Goal: Book appointment/travel/reservation

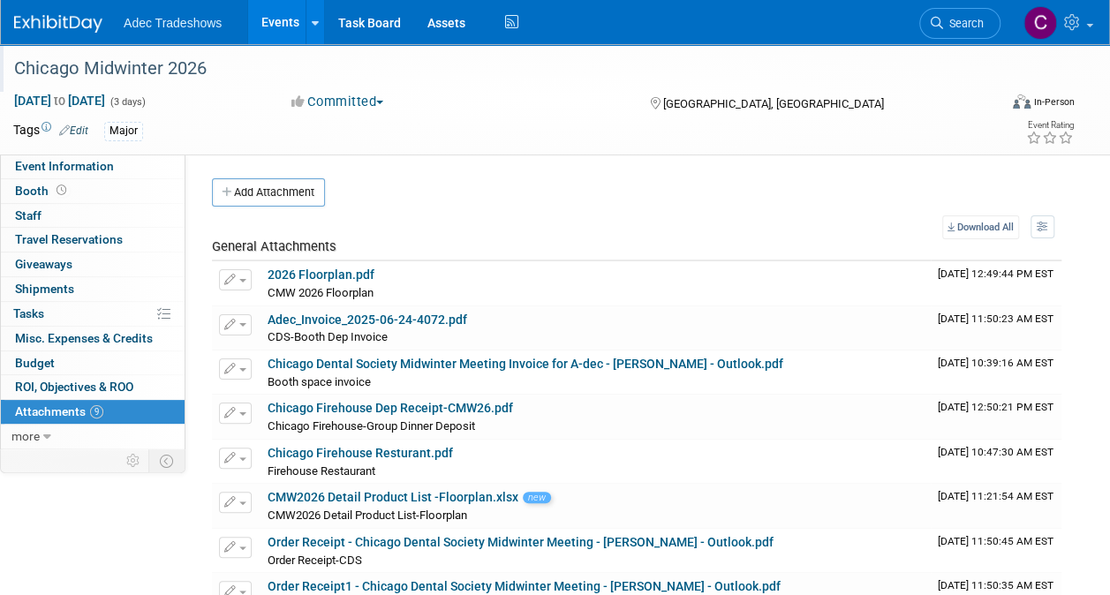
click at [150, 64] on div "Chicago Midwinter 2026" at bounding box center [496, 69] width 976 height 32
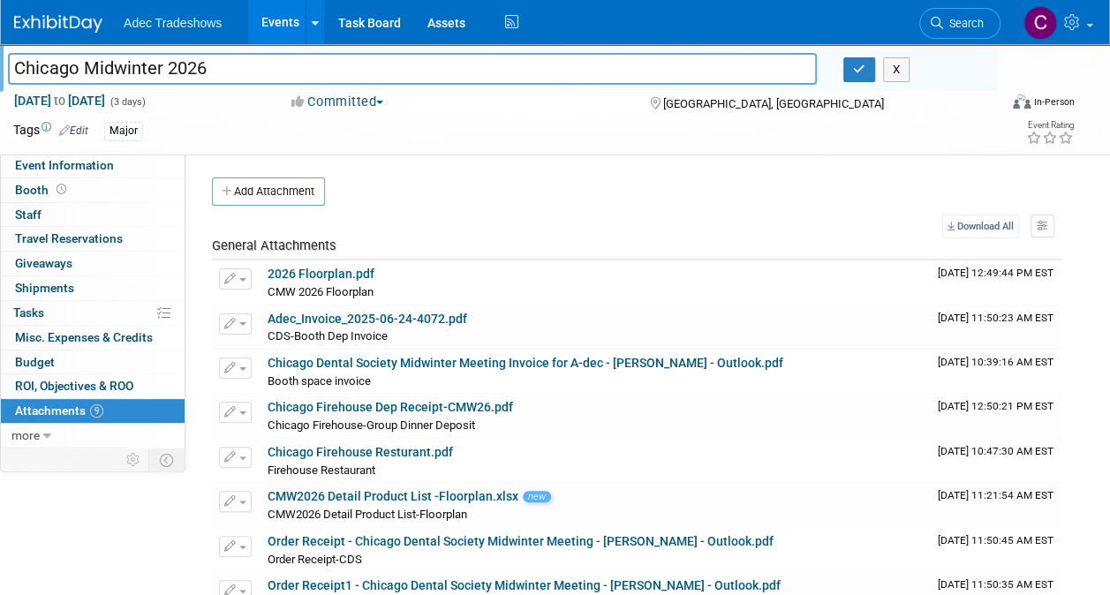
click at [267, 23] on link "Events" at bounding box center [280, 22] width 64 height 44
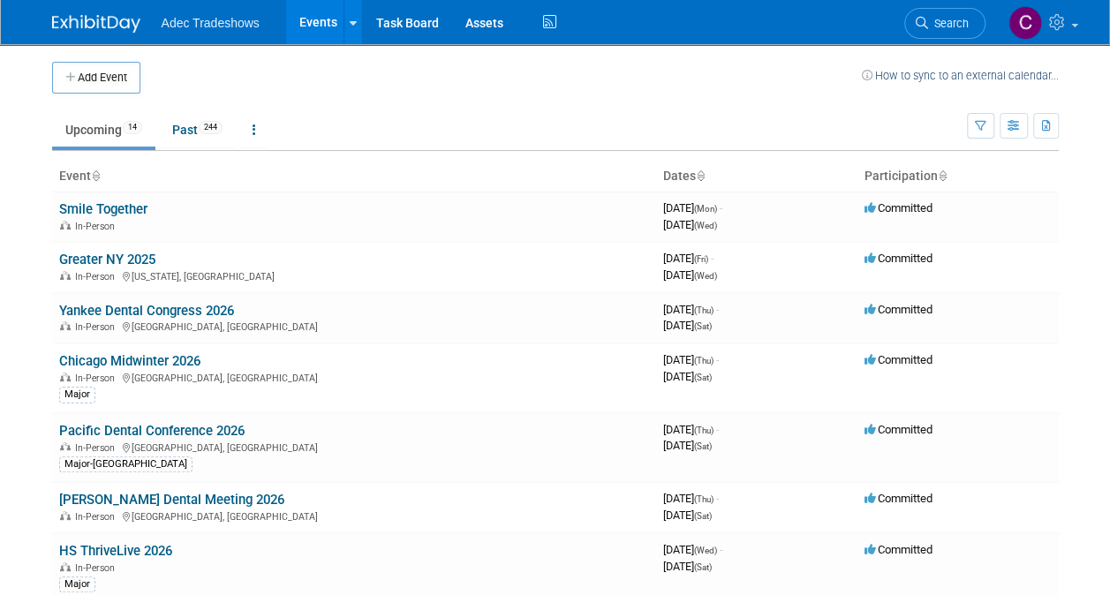
click at [133, 493] on link "[PERSON_NAME] Dental Meeting 2026" at bounding box center [171, 500] width 225 height 16
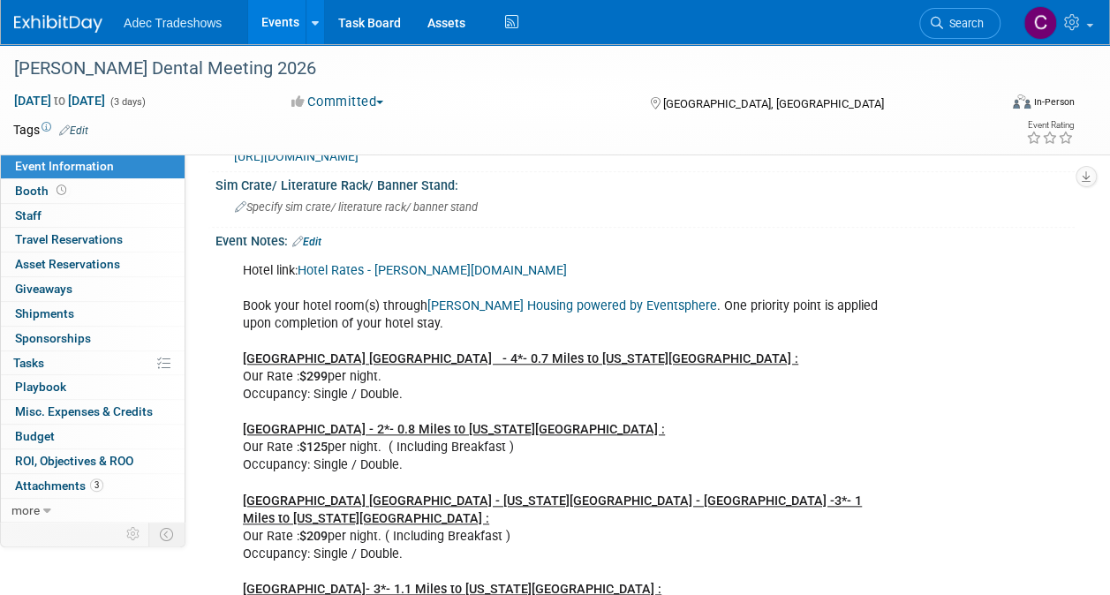
scroll to position [707, 0]
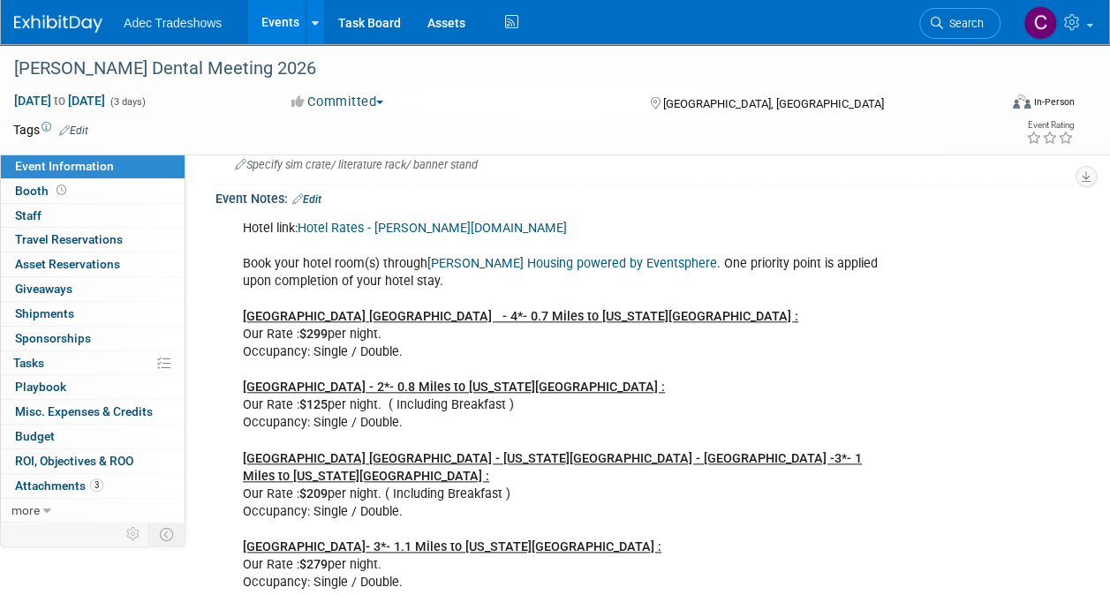
click at [410, 221] on link "Hotel Rates - Hinman.org" at bounding box center [432, 228] width 269 height 15
click at [503, 256] on link "Hinman Housing powered by Eventsphere" at bounding box center [573, 263] width 290 height 15
click at [478, 256] on link "Hinman Housing powered by Eventsphere" at bounding box center [573, 263] width 290 height 15
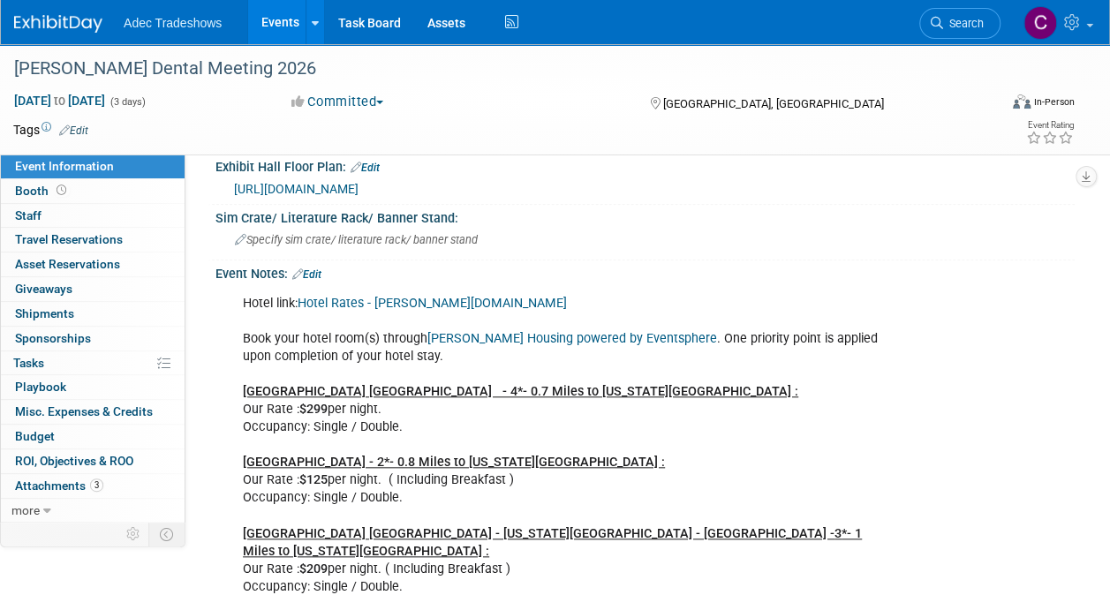
scroll to position [618, 0]
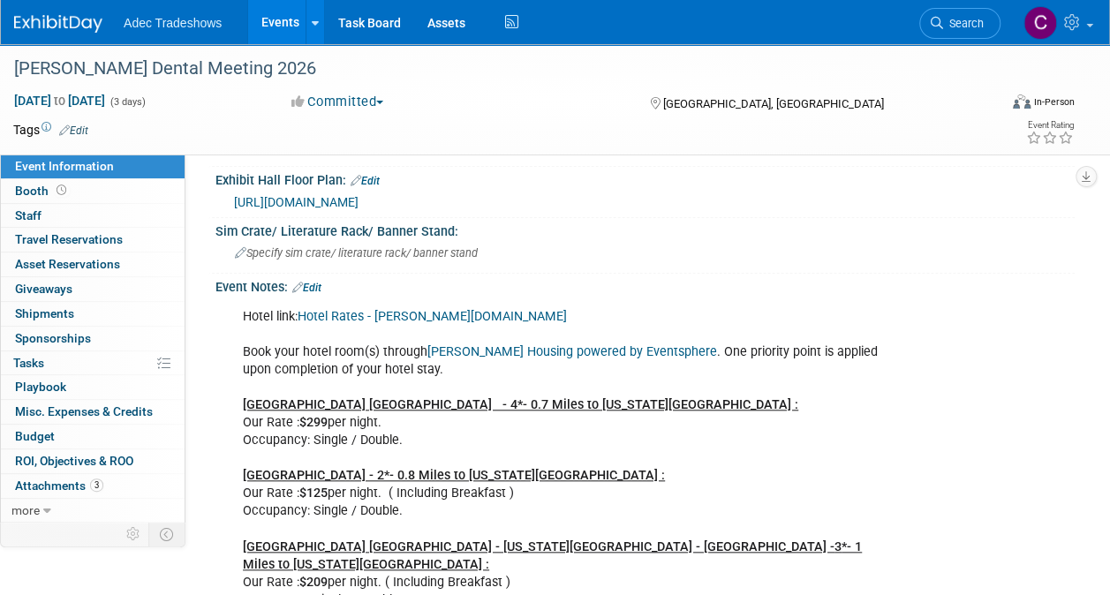
click at [392, 309] on link "Hotel Rates - Hinman.org" at bounding box center [432, 316] width 269 height 15
click at [390, 309] on link "Hotel Rates - Hinman.org" at bounding box center [432, 316] width 269 height 15
